Goal: Task Accomplishment & Management: Manage account settings

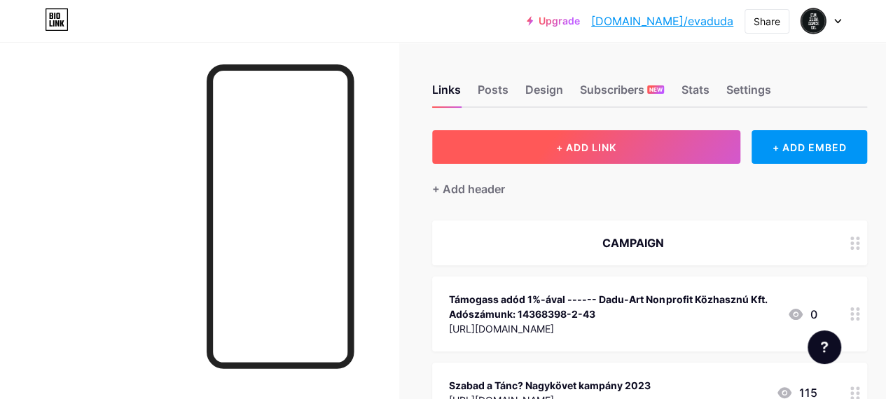
click at [608, 152] on span "+ ADD LINK" at bounding box center [586, 147] width 60 height 12
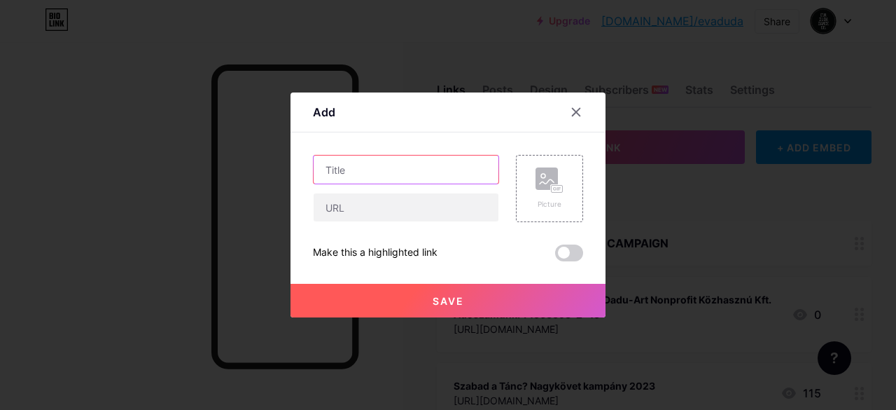
click at [349, 163] on input "text" at bounding box center [406, 169] width 185 height 28
click at [380, 169] on input "[DATE] - [PERSON_NAME] - [GEOGRAPHIC_DATA]" at bounding box center [406, 169] width 185 height 28
type input "[DATE] 15:00 - FRIDA - [GEOGRAPHIC_DATA]"
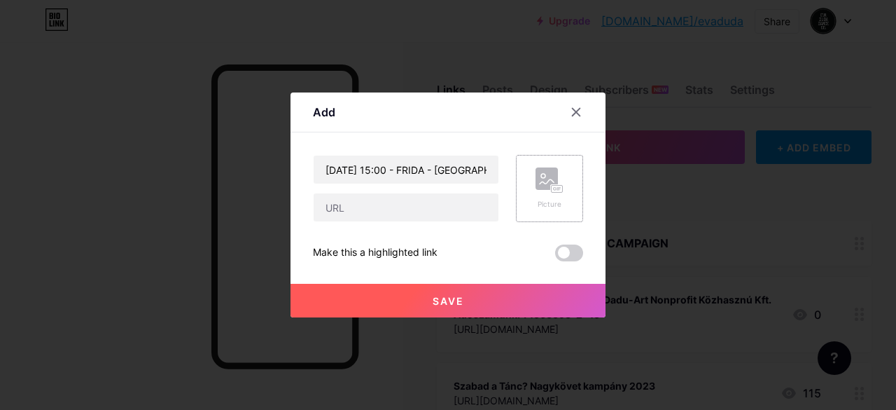
click at [542, 206] on div "Picture" at bounding box center [550, 204] width 28 height 11
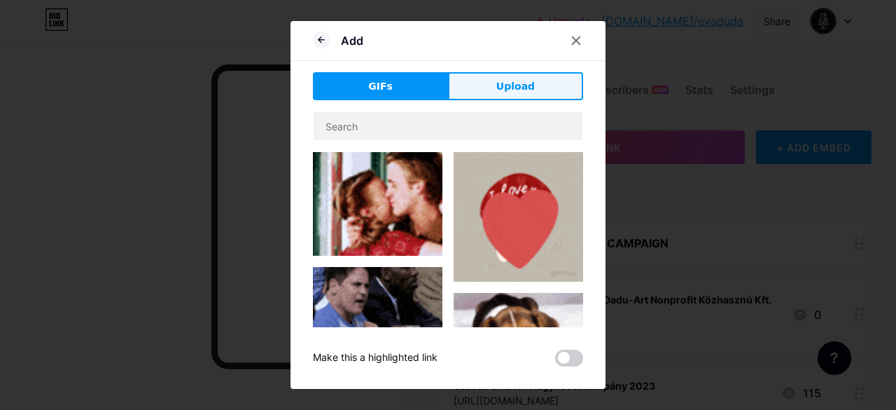
click at [508, 79] on span "Upload" at bounding box center [516, 86] width 39 height 15
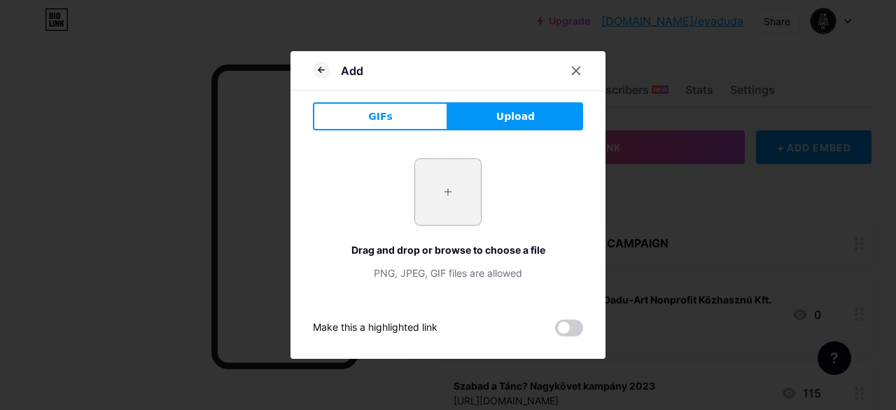
click at [465, 194] on input "file" at bounding box center [448, 192] width 66 height 66
type input "C:\fakepath\frida_eloadas.png"
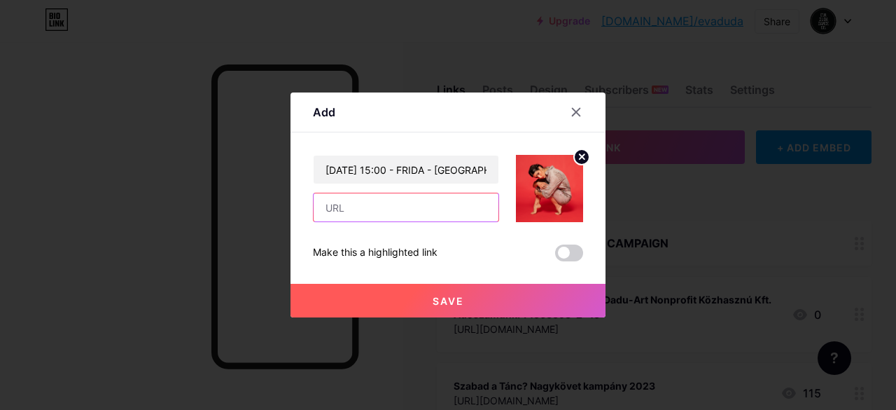
click at [346, 198] on input "text" at bounding box center [406, 207] width 185 height 28
paste input "[URL][DOMAIN_NAME]"
type input "[URL][DOMAIN_NAME]"
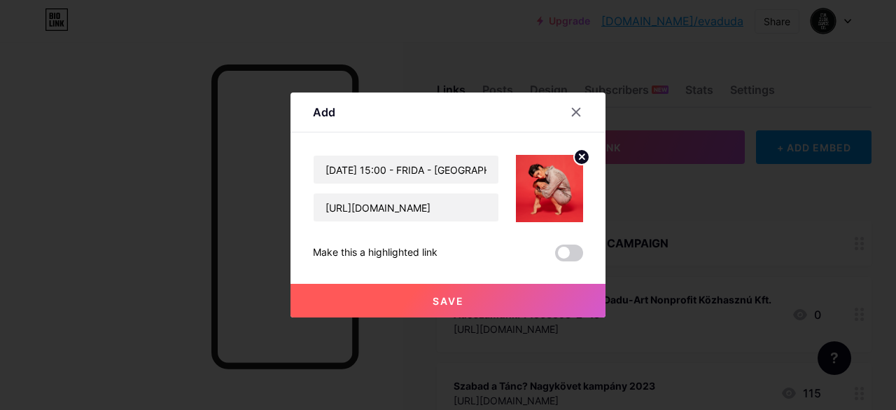
click at [452, 292] on button "Save" at bounding box center [448, 301] width 315 height 34
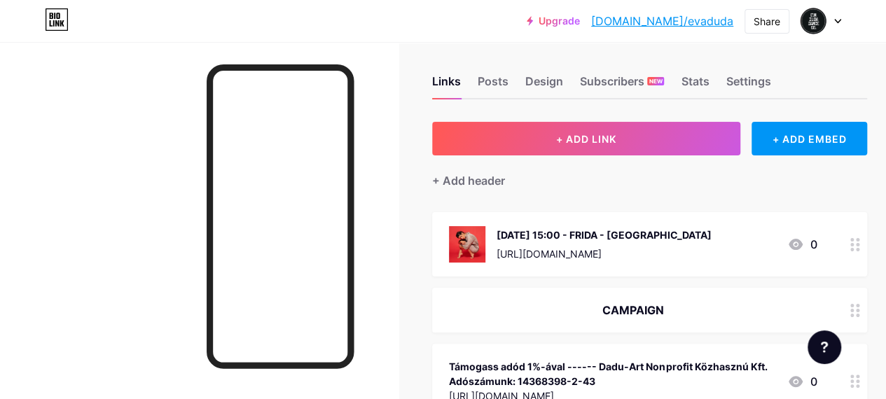
scroll to position [50, 0]
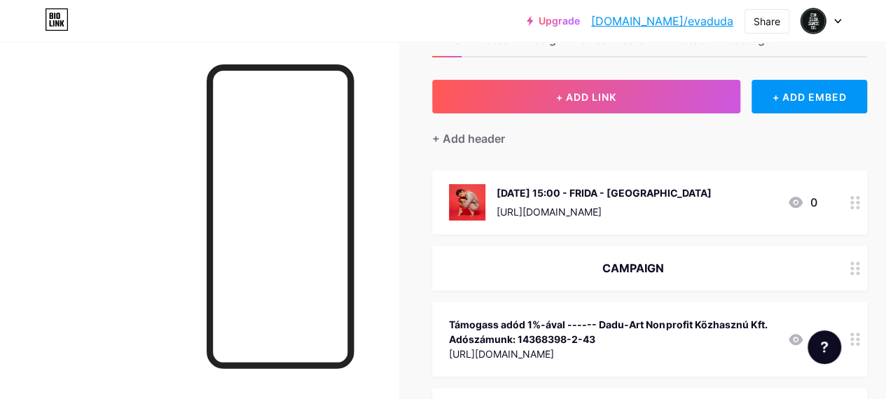
drag, startPoint x: 838, startPoint y: 183, endPoint x: 835, endPoint y: 316, distance: 132.4
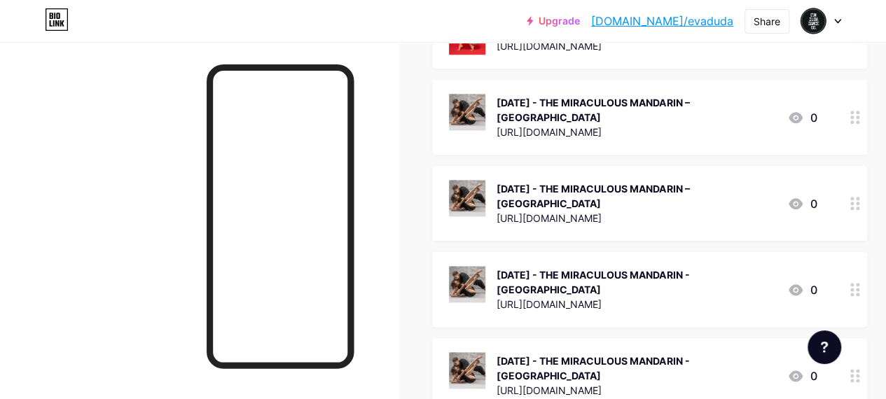
scroll to position [542, 0]
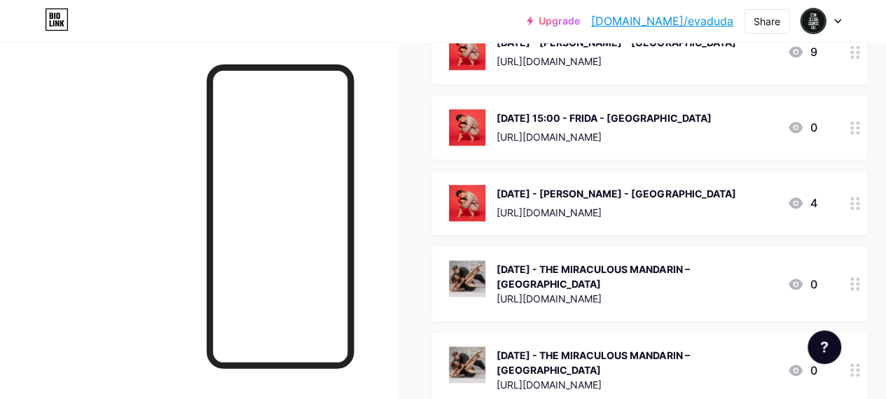
click at [843, 177] on div "6 September - FRIDA - Budapest https://cooltix.hu/event/68503110ca4003628695725…" at bounding box center [649, 203] width 435 height 64
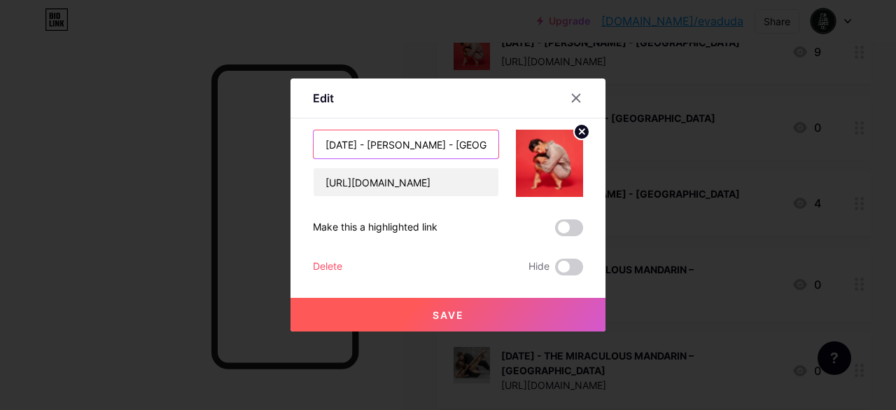
click at [379, 144] on input "6 September - FRIDA - Budapest" at bounding box center [406, 144] width 185 height 28
type input "[DATE] 19:00 - [PERSON_NAME] - [GEOGRAPHIC_DATA]"
click at [437, 312] on span "Save" at bounding box center [449, 315] width 32 height 12
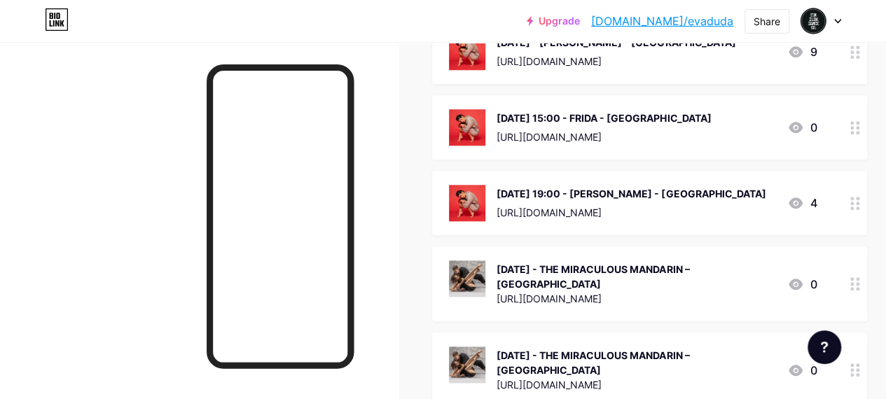
click at [630, 211] on div "[URL][DOMAIN_NAME]" at bounding box center [631, 212] width 269 height 15
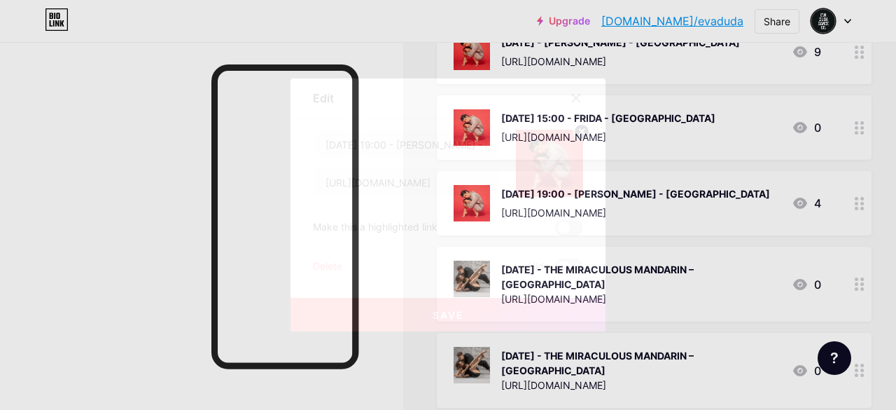
click at [576, 97] on icon at bounding box center [576, 97] width 11 height 11
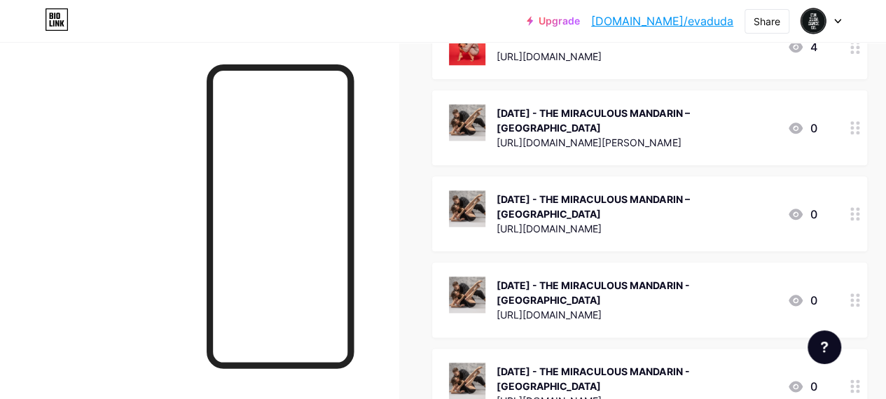
scroll to position [349, 0]
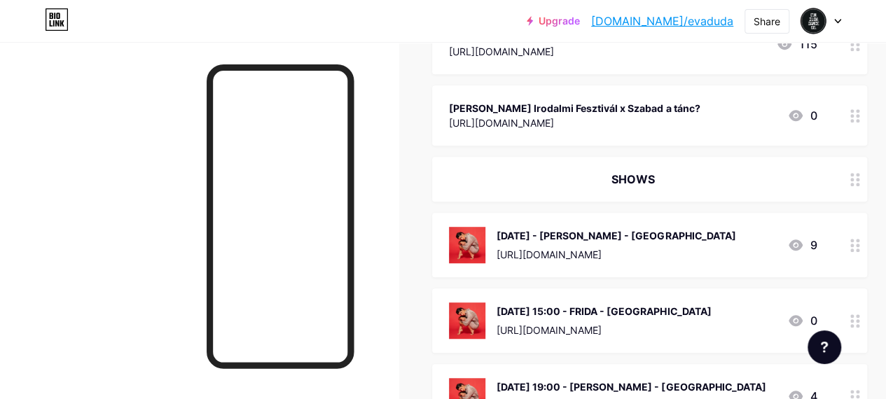
click at [744, 380] on div "[DATE] 19:00 - [PERSON_NAME] - [GEOGRAPHIC_DATA]" at bounding box center [631, 387] width 269 height 15
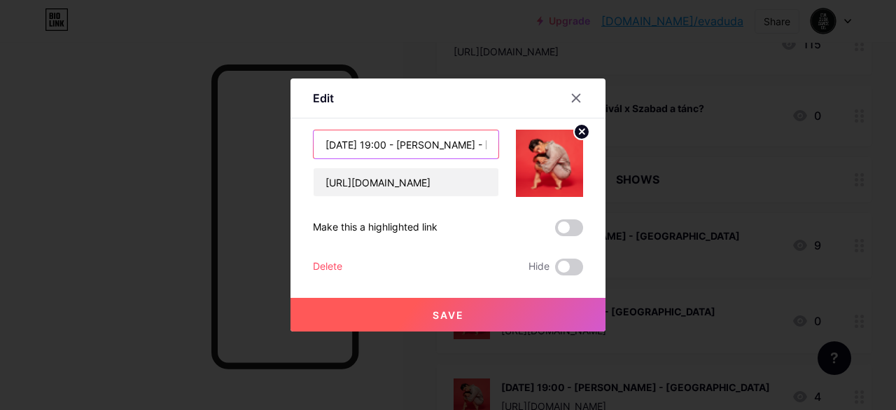
click at [391, 143] on input "[DATE] 19:00 - [PERSON_NAME] - [GEOGRAPHIC_DATA]" at bounding box center [406, 144] width 185 height 28
type input "[DATE] 20:00 - FRIDA - [GEOGRAPHIC_DATA]"
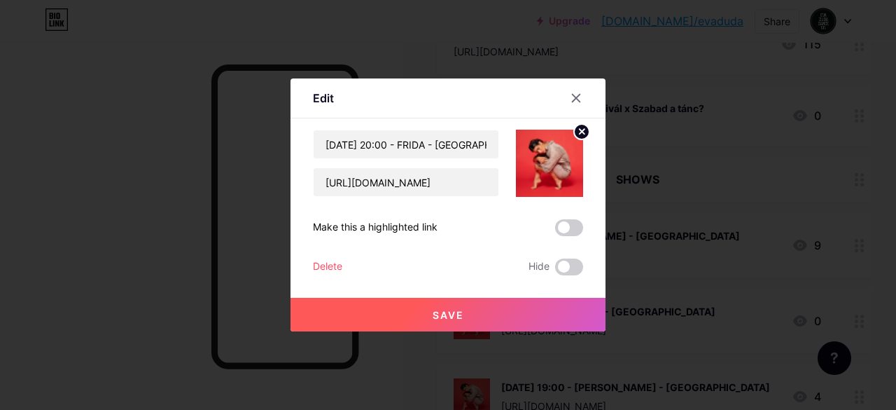
click at [434, 307] on button "Save" at bounding box center [448, 315] width 315 height 34
